Goal: Entertainment & Leisure: Consume media (video, audio)

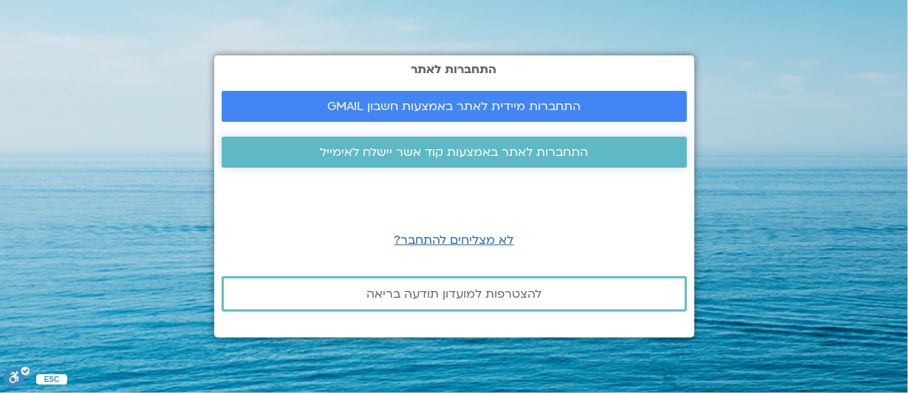
click at [466, 153] on span "התחברות לאתר באמצעות קוד אשר יישלח לאימייל" at bounding box center [454, 152] width 268 height 13
click at [473, 154] on span "התחברות לאתר באמצעות קוד אשר יישלח לאימייל" at bounding box center [454, 152] width 268 height 13
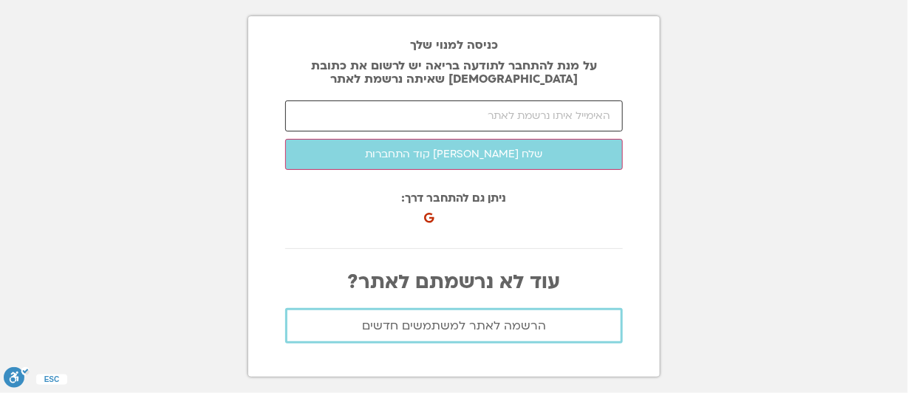
click at [462, 119] on input "email" at bounding box center [454, 115] width 338 height 31
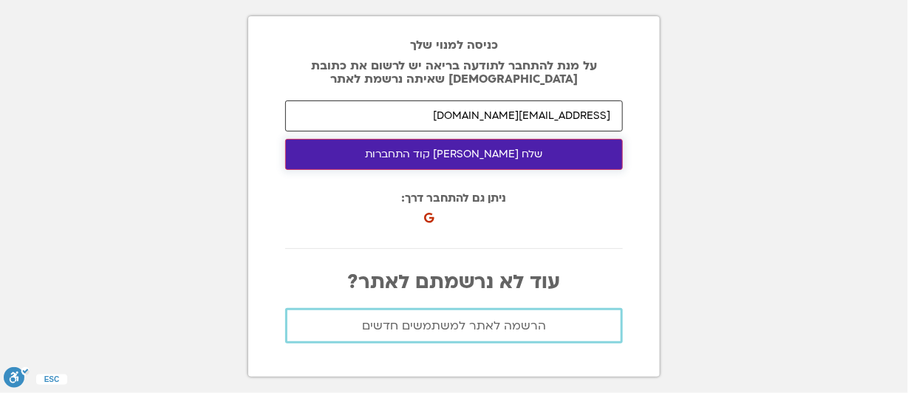
type input "[EMAIL_ADDRESS][DOMAIN_NAME]"
click at [393, 153] on button "שלח לי קוד התחברות" at bounding box center [454, 154] width 338 height 31
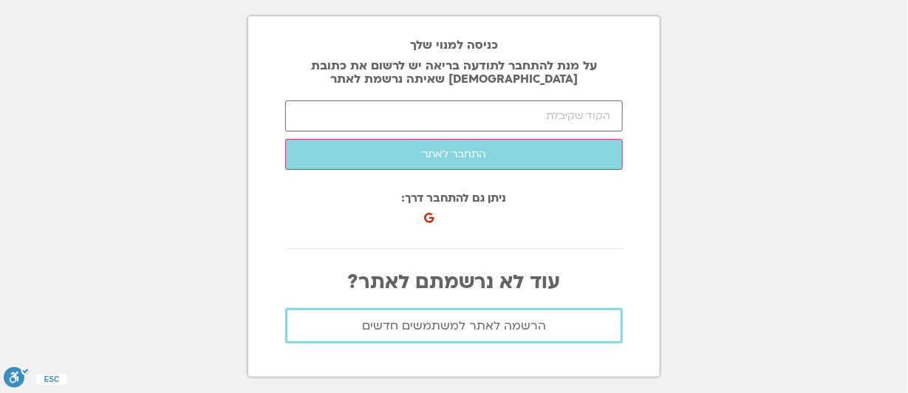
click at [331, 49] on h2 "כניסה למנוי שלך" at bounding box center [454, 44] width 338 height 13
click at [486, 116] on input "number" at bounding box center [454, 115] width 338 height 31
type input "90275"
click button "שלח לי קוד התחברות" at bounding box center [0, 0] width 0 height 0
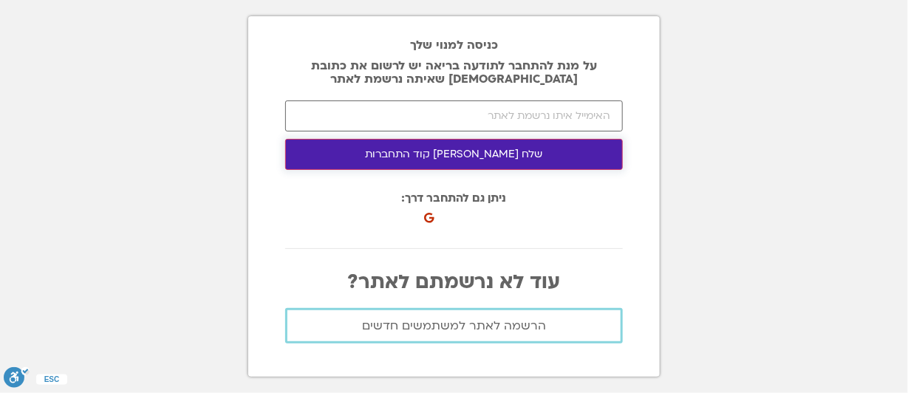
click at [422, 156] on button "שלח [PERSON_NAME] קוד התחברות" at bounding box center [454, 154] width 338 height 31
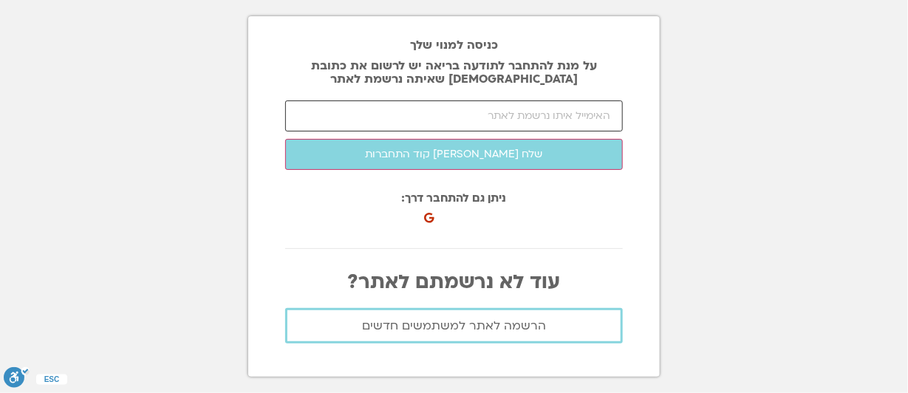
click at [458, 115] on input "email" at bounding box center [454, 115] width 338 height 31
type input "s"
click at [386, 123] on input "email" at bounding box center [454, 115] width 338 height 31
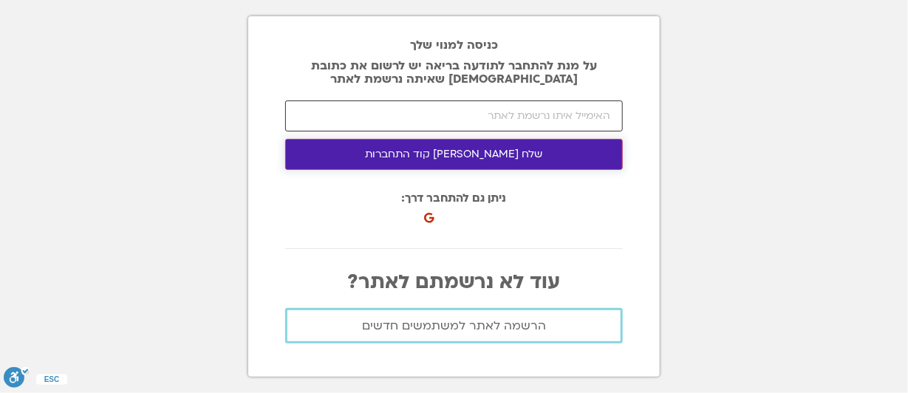
type input "noarotem9@gmail.com"
click at [462, 151] on button "שלח לי קוד התחברות" at bounding box center [454, 154] width 338 height 31
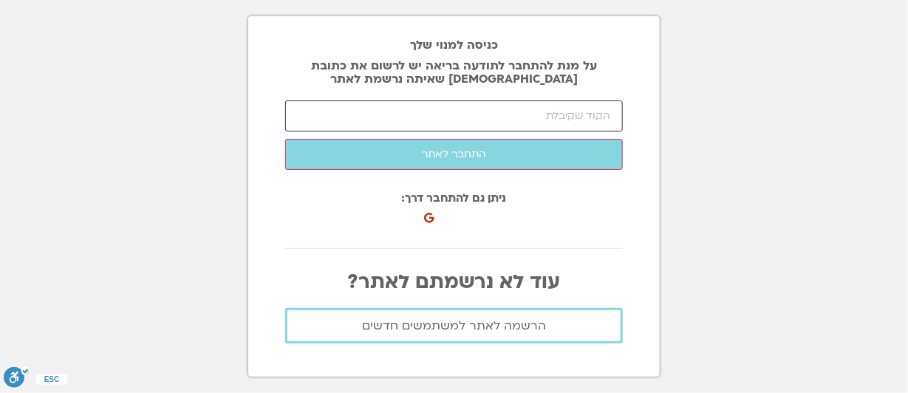
click at [471, 118] on input "number" at bounding box center [454, 115] width 338 height 31
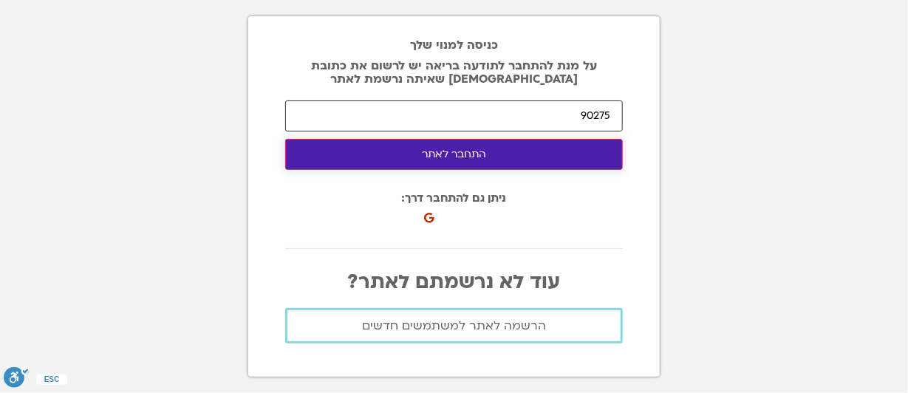
type input "90275"
click at [471, 153] on button "התחבר לאתר" at bounding box center [454, 154] width 338 height 31
click at [426, 151] on button "התחבר לאתר" at bounding box center [454, 154] width 338 height 31
click at [413, 148] on button "התחבר לאתר" at bounding box center [454, 154] width 338 height 31
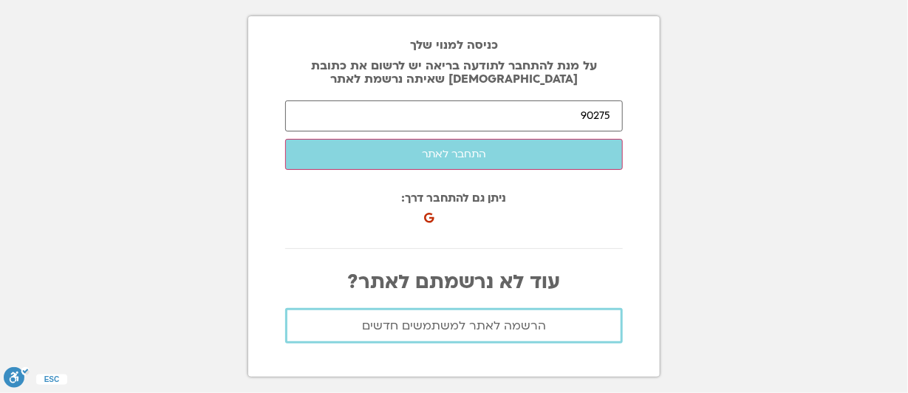
click at [725, 165] on section "כניסה למנוי שלך על מנת להתחבר לתודעה בריאה יש לרשום את כתובת האיימל שאיתה נרשמת…" at bounding box center [454, 196] width 908 height 393
drag, startPoint x: 579, startPoint y: 115, endPoint x: 618, endPoint y: 117, distance: 39.2
click at [618, 117] on input "90275" at bounding box center [454, 115] width 338 height 31
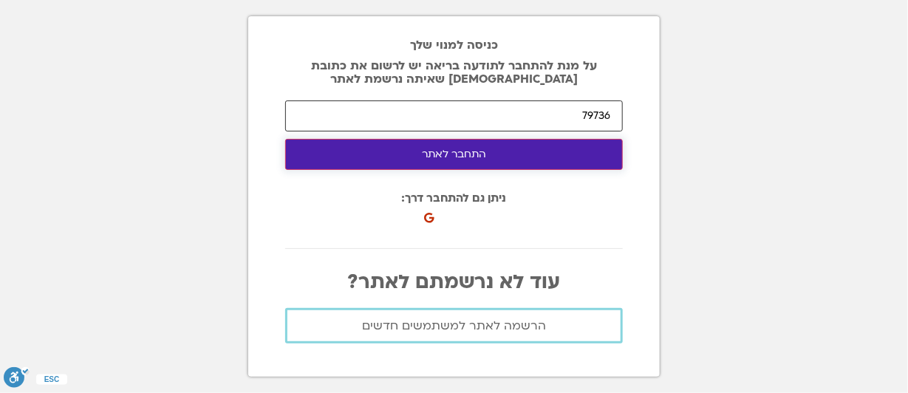
type input "79736"
click at [548, 150] on button "התחבר לאתר" at bounding box center [454, 154] width 338 height 31
click at [478, 156] on button "התחבר לאתר" at bounding box center [454, 154] width 338 height 31
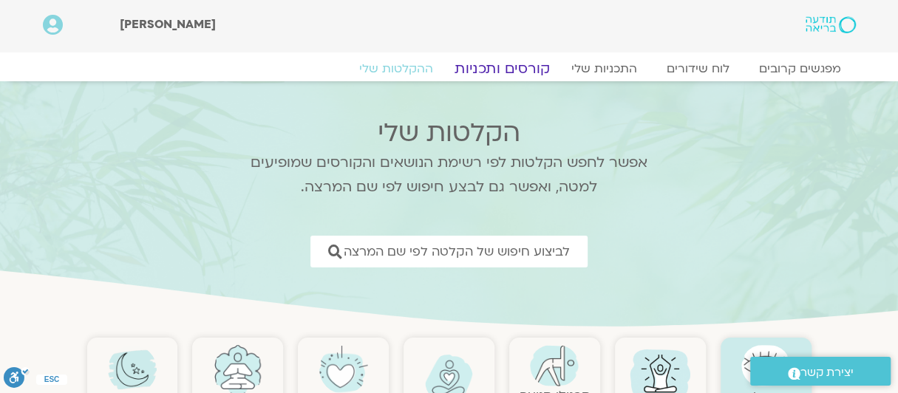
click at [525, 66] on link "קורסים ותכניות" at bounding box center [502, 69] width 130 height 18
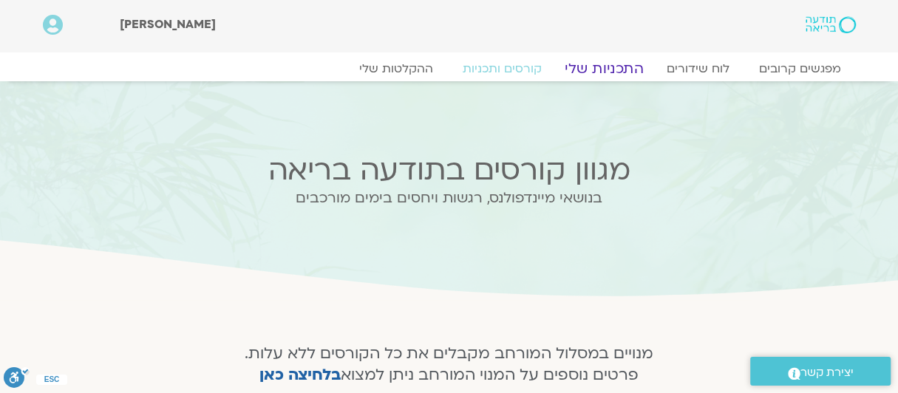
click at [607, 67] on link "התכניות שלי" at bounding box center [604, 69] width 115 height 18
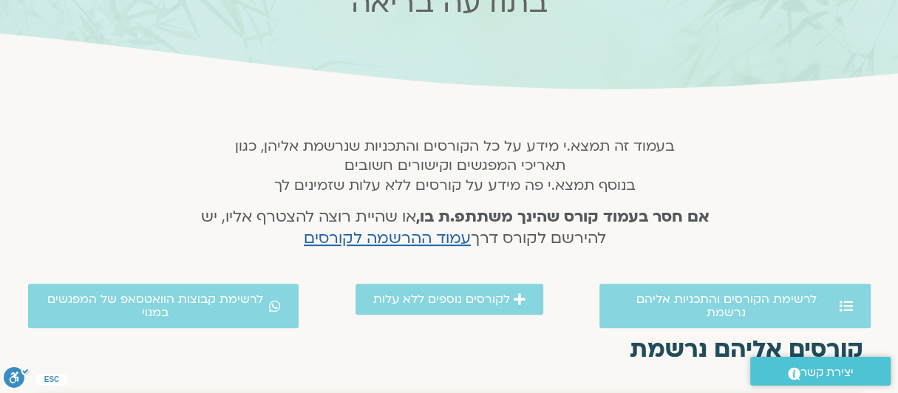
scroll to position [222, 0]
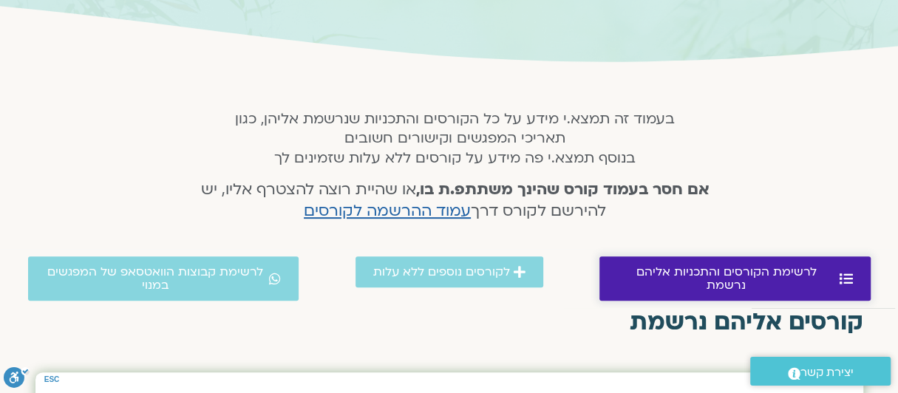
click at [663, 270] on span "לרשימת הקורסים והתכניות אליהם נרשמת" at bounding box center [726, 278] width 219 height 27
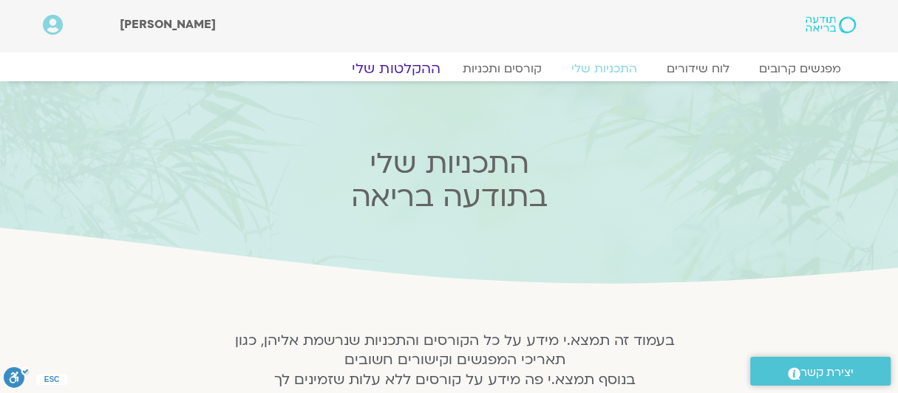
click at [412, 66] on link "ההקלטות שלי" at bounding box center [396, 69] width 124 height 18
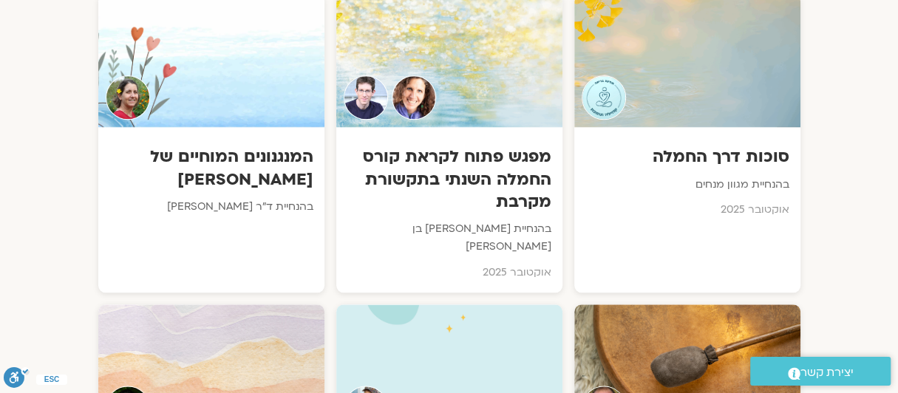
scroll to position [960, 0]
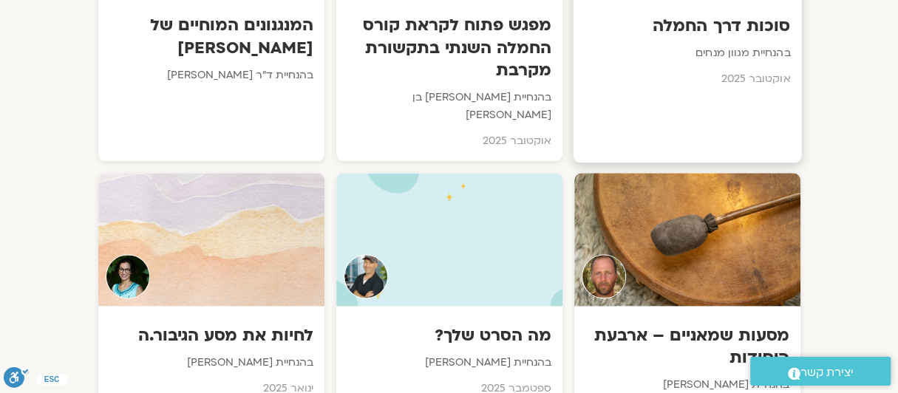
click at [763, 111] on div "סוכות דרך החמלה בהנחיית מגוון מנחים אוקטובר 2025" at bounding box center [687, 11] width 228 height 301
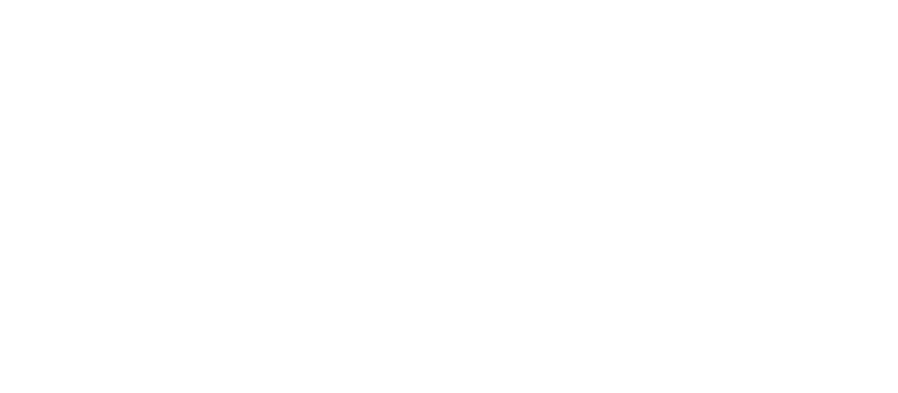
click at [0, 0] on html at bounding box center [0, 0] width 0 height 0
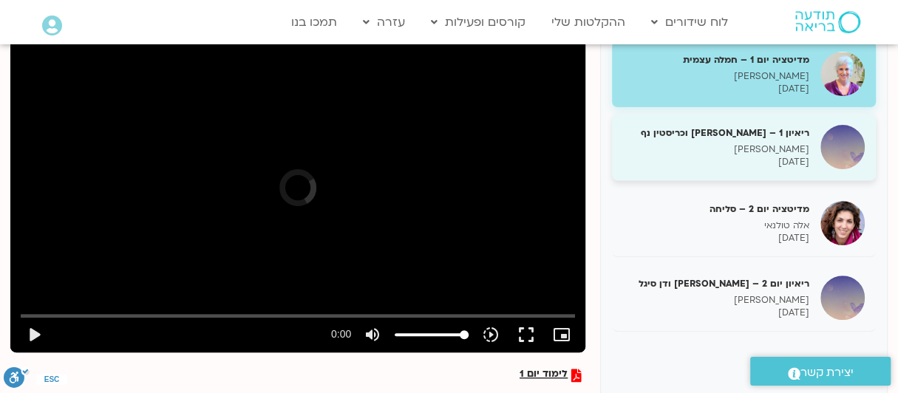
scroll to position [210, 0]
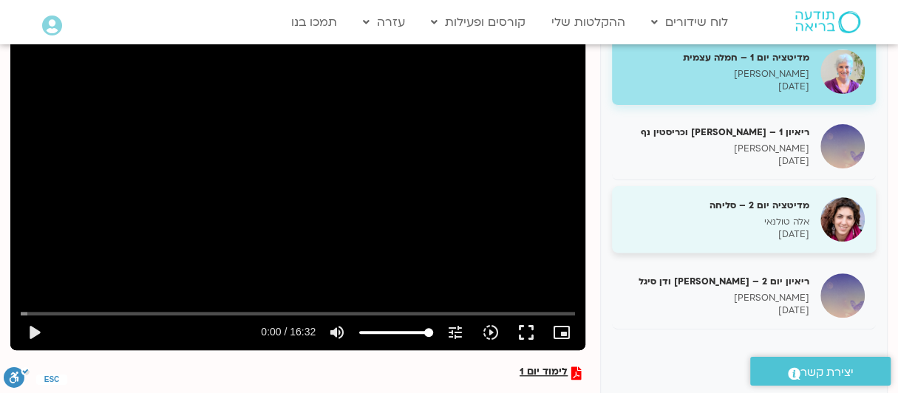
click at [838, 214] on img at bounding box center [842, 219] width 44 height 44
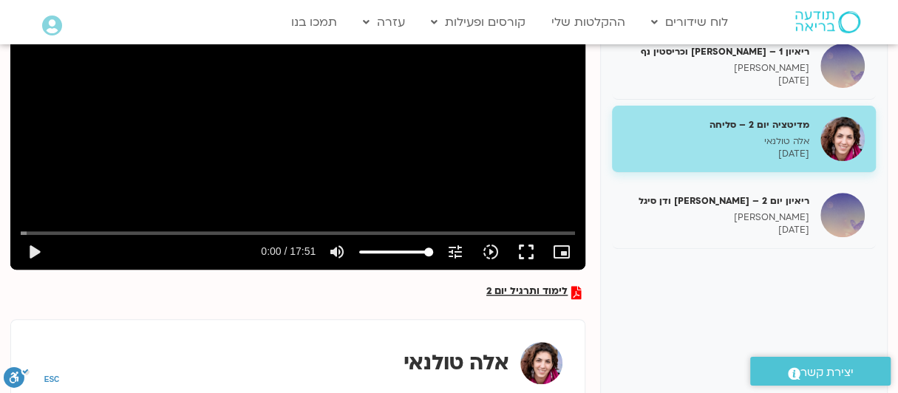
scroll to position [296, 0]
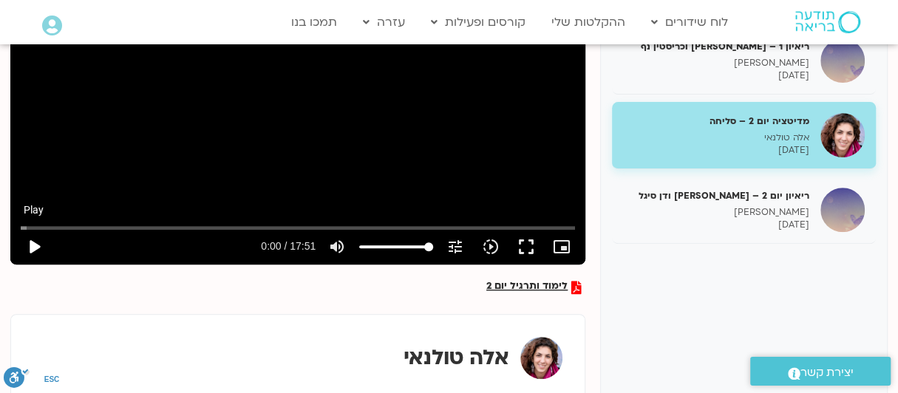
click at [39, 248] on button "play_arrow" at bounding box center [33, 246] width 35 height 35
type input "679.63191"
type input "96.0909090909091"
type input "679.649479"
type input "72.8068181818182"
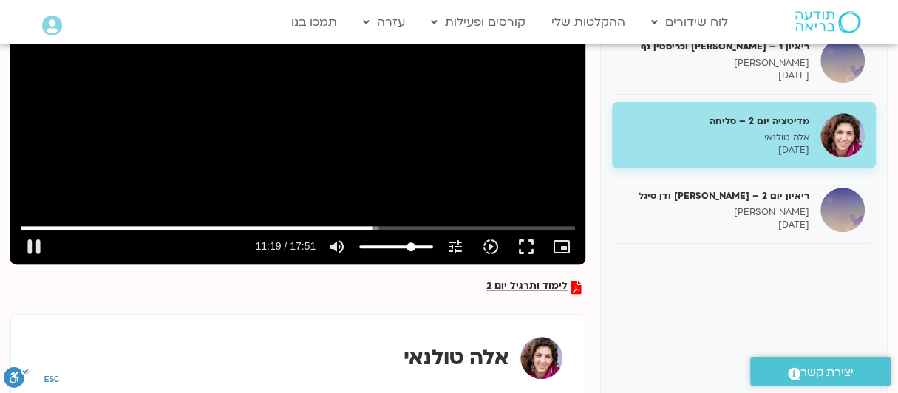
type input "679.664009"
type input "37.9090909090909"
type input "679.722109"
type input "0"
type input "679.980751"
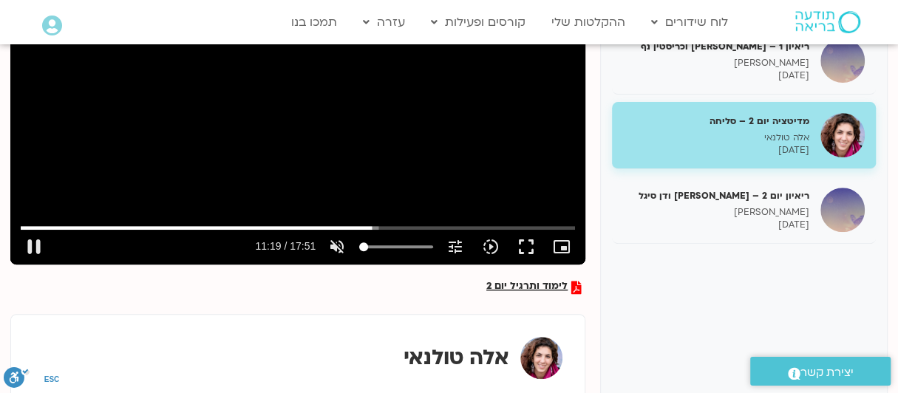
drag, startPoint x: 428, startPoint y: 245, endPoint x: 226, endPoint y: 220, distance: 203.3
type input "0"
click at [359, 242] on input "Volume" at bounding box center [396, 246] width 74 height 9
click at [225, 229] on input "Seek" at bounding box center [298, 227] width 554 height 9
type input "401.720462"
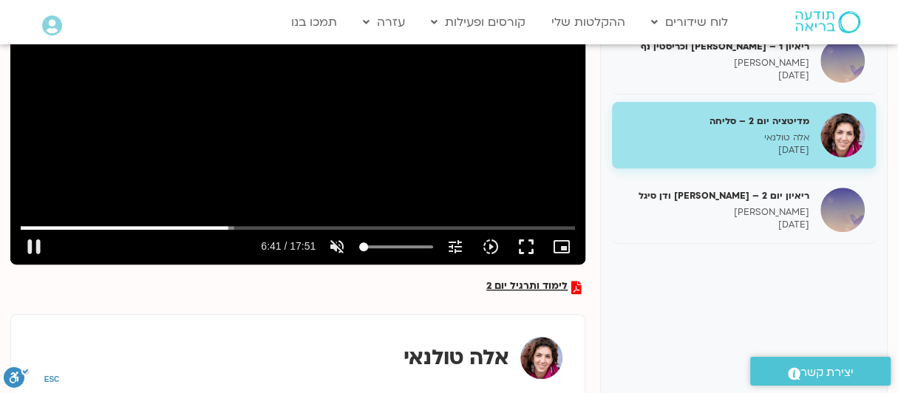
type input "3.72727272727273"
type input "401.78473"
type input "25.5454545454545"
type input "401.792982"
type input "41.5454545454545"
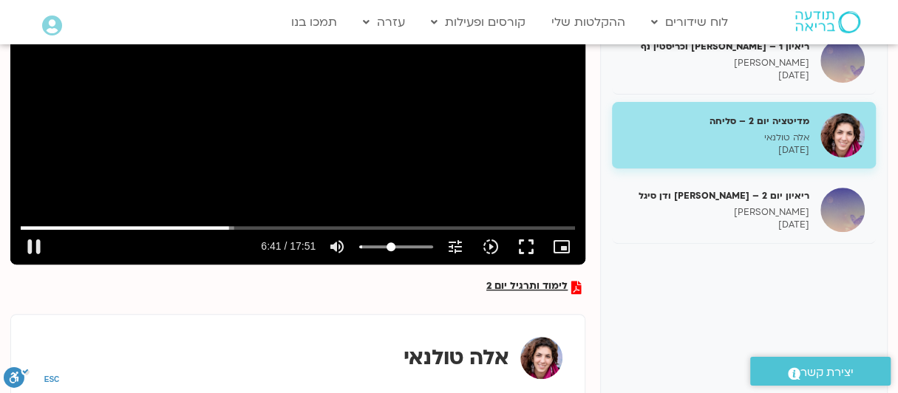
type input "401.804142"
type input "60.4431818181818"
type input "401.818369"
type input "83.7272727272727"
type input "401.834556"
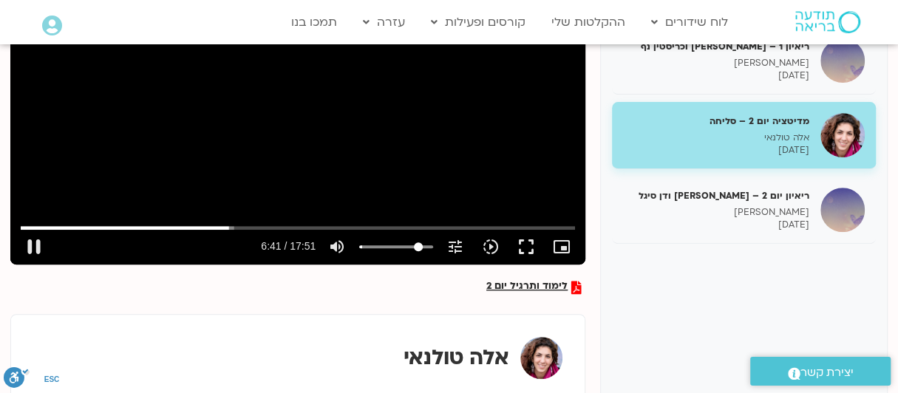
type input "100"
type input "402.060449"
drag, startPoint x: 363, startPoint y: 242, endPoint x: 477, endPoint y: 242, distance: 113.8
type input "100"
click at [433, 242] on input "Volume" at bounding box center [396, 246] width 74 height 9
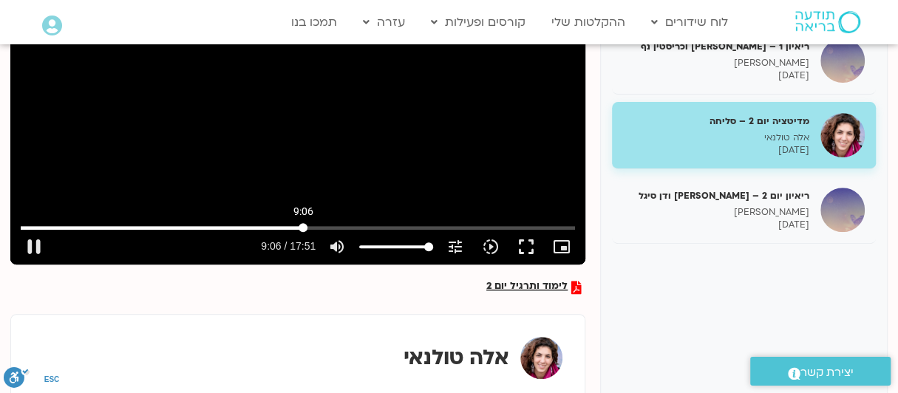
drag, startPoint x: 223, startPoint y: 230, endPoint x: 303, endPoint y: 245, distance: 81.3
click at [303, 232] on input "Seek" at bounding box center [298, 227] width 554 height 9
type input "549.529879"
